Goal: Task Accomplishment & Management: Manage account settings

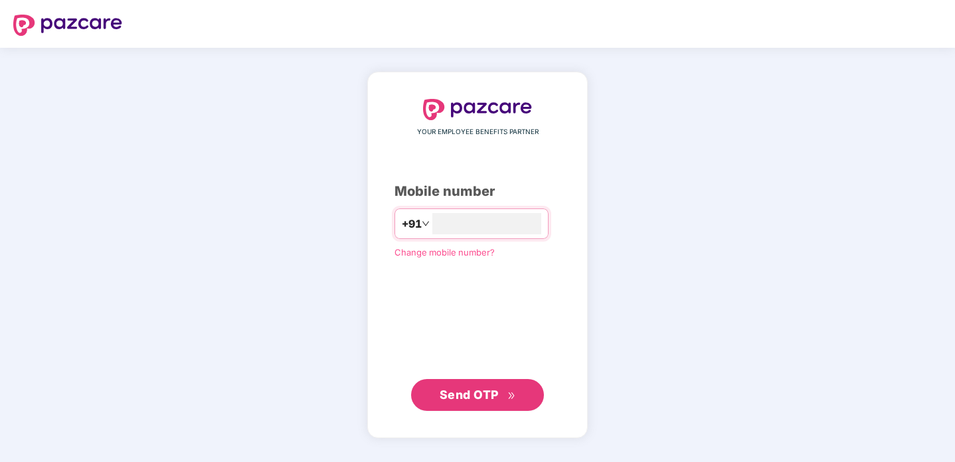
type input "**********"
click at [462, 385] on button "Send OTP" at bounding box center [477, 395] width 133 height 32
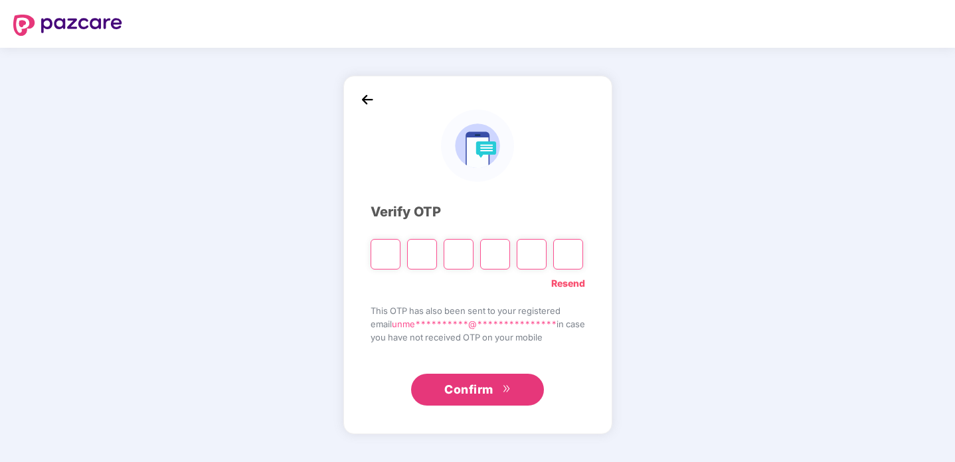
type input "*"
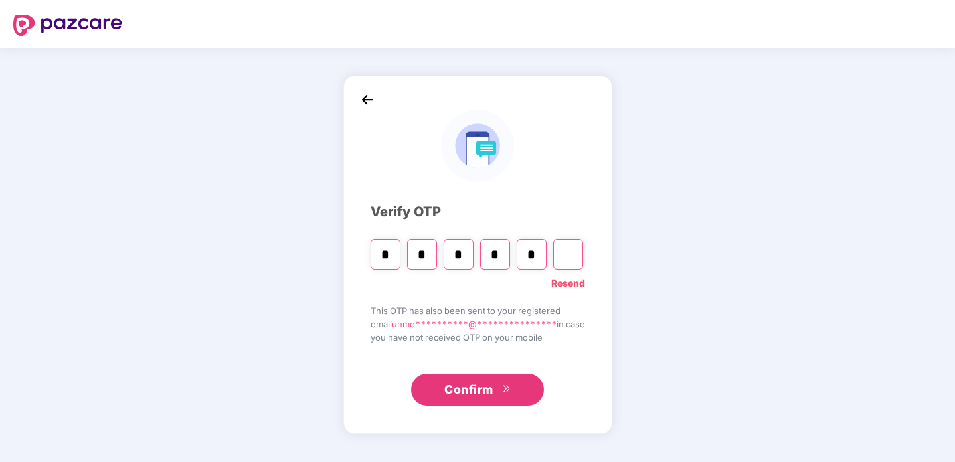
type input "*"
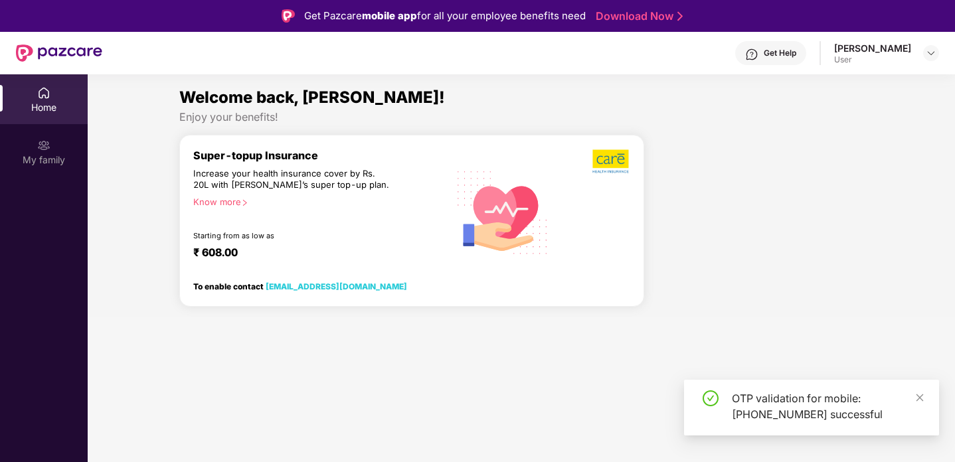
click at [167, 274] on div "Welcome back, [PERSON_NAME]! Enjoy your benefits! Super-topup Insurance Increas…" at bounding box center [521, 201] width 878 height 232
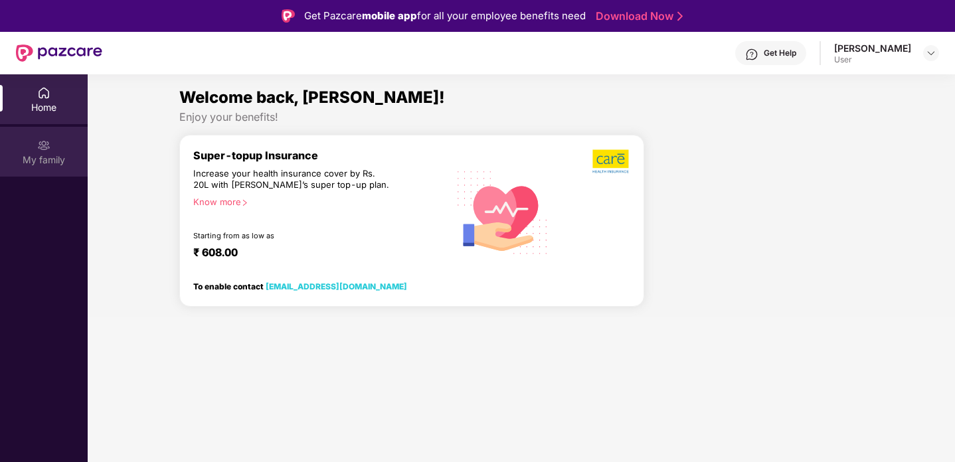
click at [59, 163] on div "My family" at bounding box center [44, 159] width 88 height 13
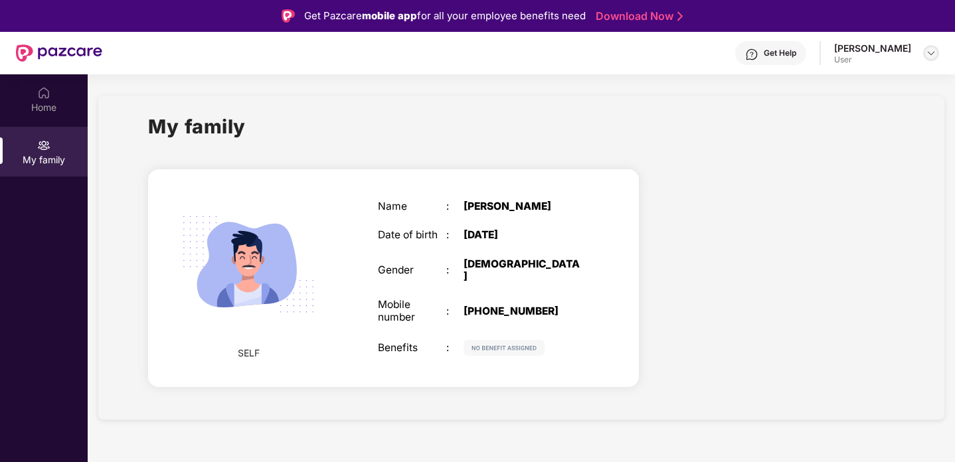
click at [933, 54] on img at bounding box center [931, 53] width 11 height 11
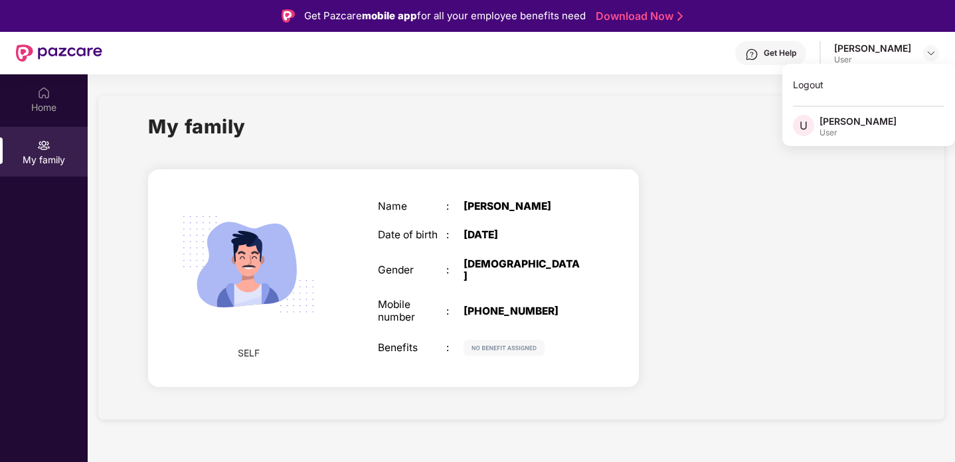
click at [681, 157] on div "My family" at bounding box center [521, 135] width 746 height 46
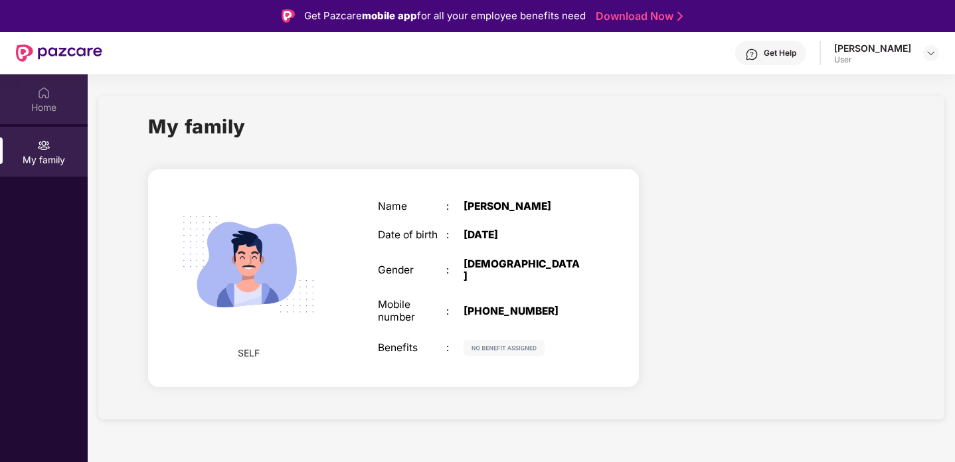
click at [60, 96] on div "Home" at bounding box center [44, 99] width 88 height 50
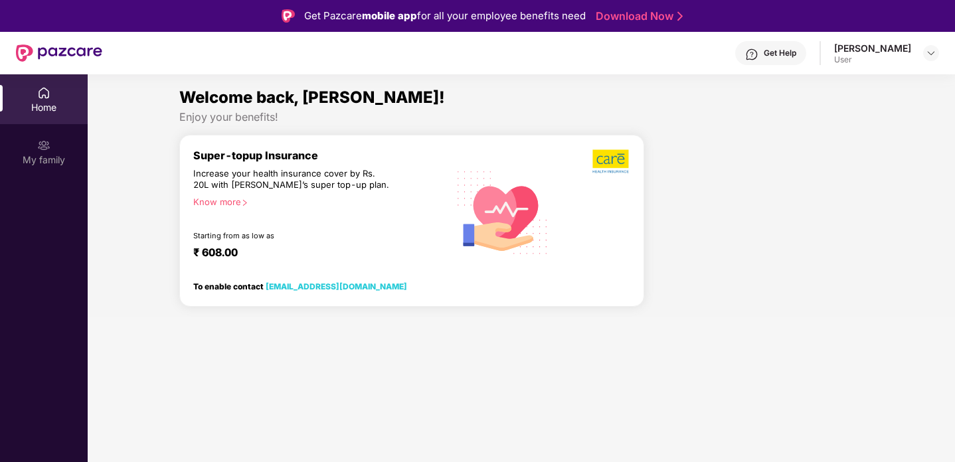
click at [305, 108] on div "Welcome back, [PERSON_NAME]!" at bounding box center [521, 97] width 685 height 25
click at [327, 91] on span "Welcome back, [PERSON_NAME]!" at bounding box center [312, 97] width 266 height 19
click at [27, 159] on div "My family" at bounding box center [44, 159] width 88 height 13
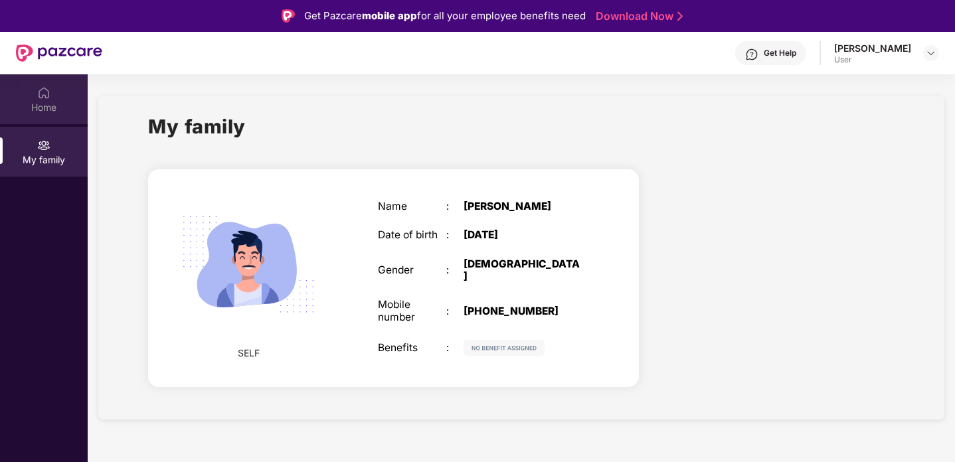
click at [44, 100] on div "Home" at bounding box center [44, 99] width 88 height 50
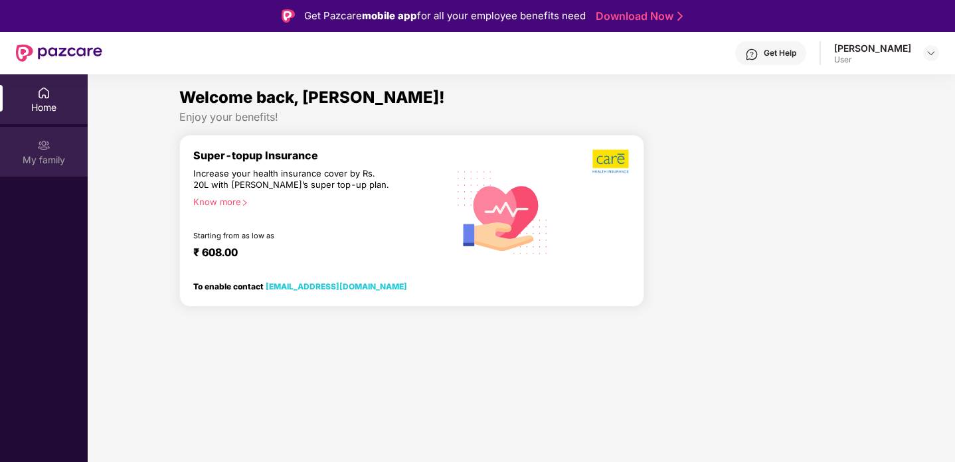
click at [44, 155] on div "My family" at bounding box center [44, 159] width 88 height 13
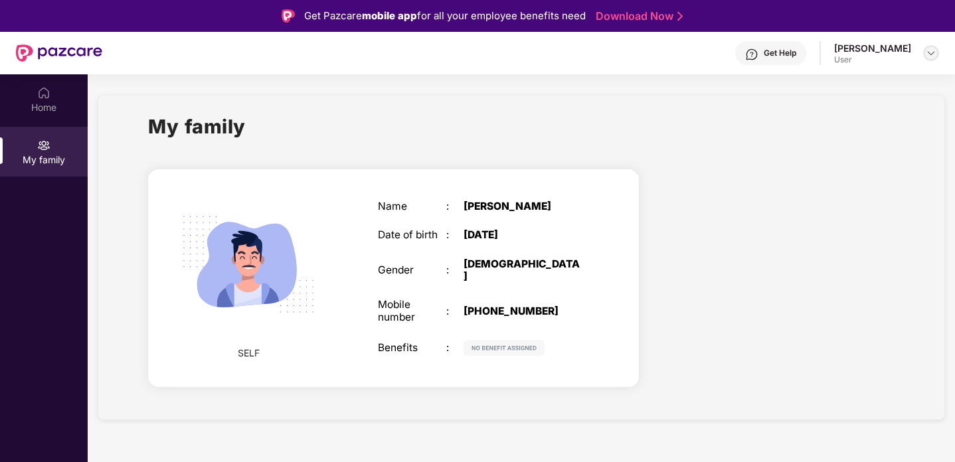
click at [930, 51] on img at bounding box center [931, 53] width 11 height 11
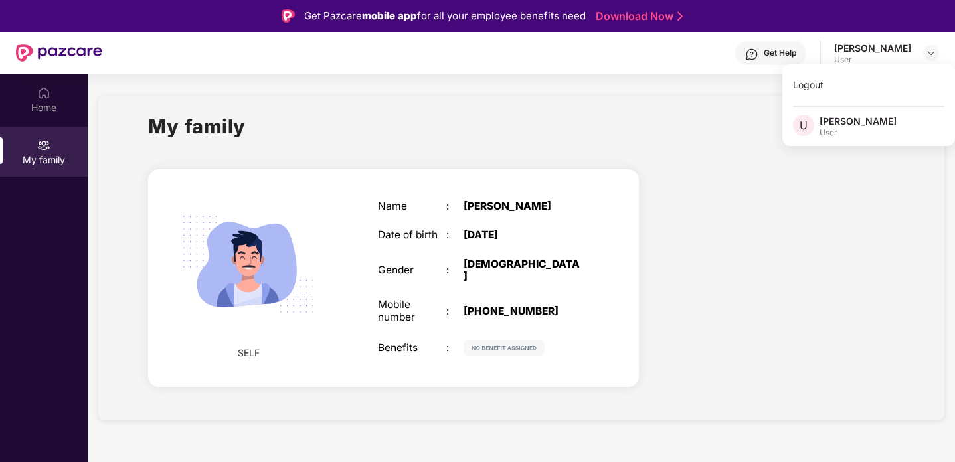
click at [662, 87] on section "My family SELF Name : [PERSON_NAME] Date of birth : [DEMOGRAPHIC_DATA] Gender :…" at bounding box center [521, 305] width 867 height 462
